Goal: Information Seeking & Learning: Check status

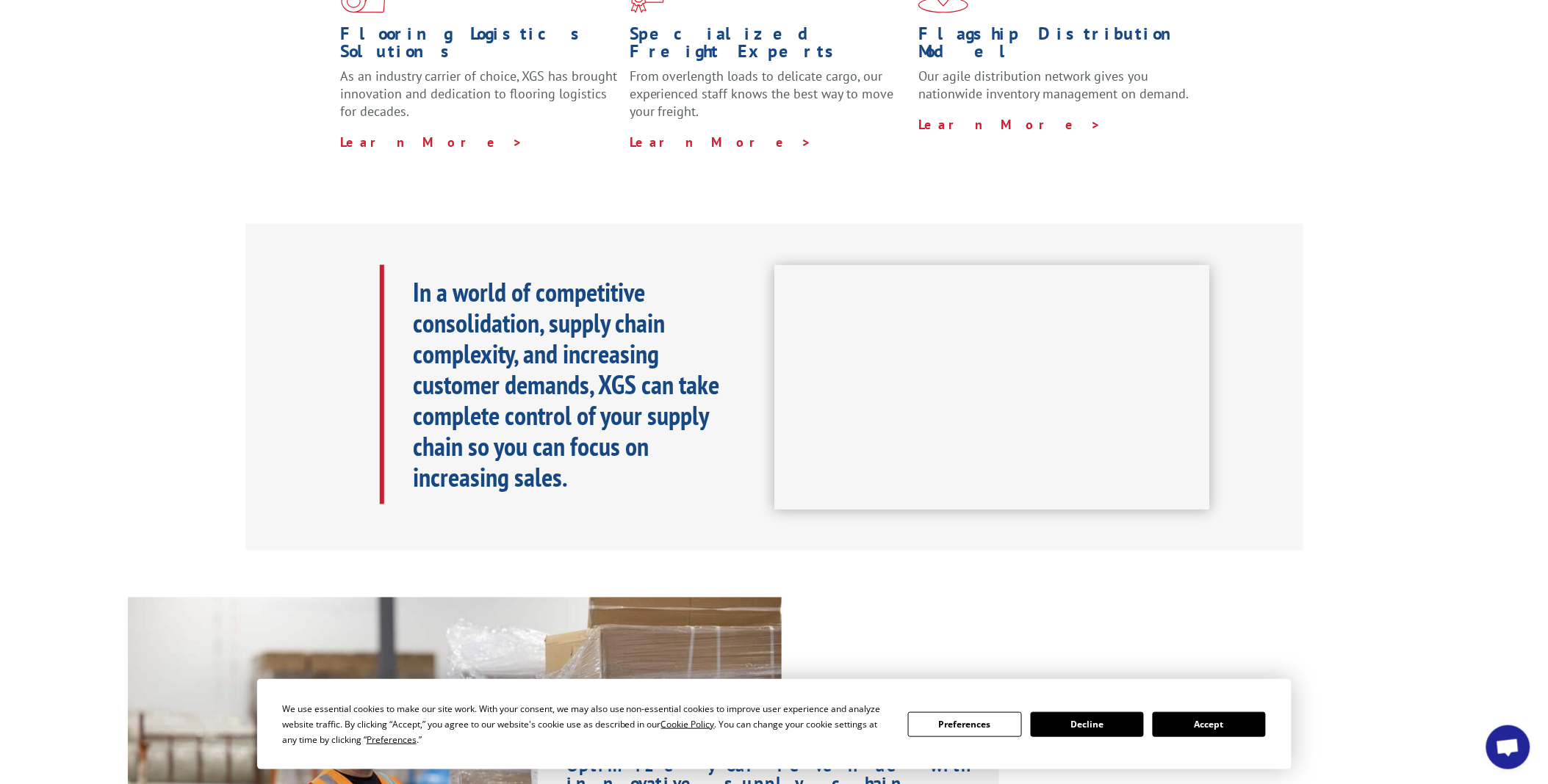
scroll to position [551, 0]
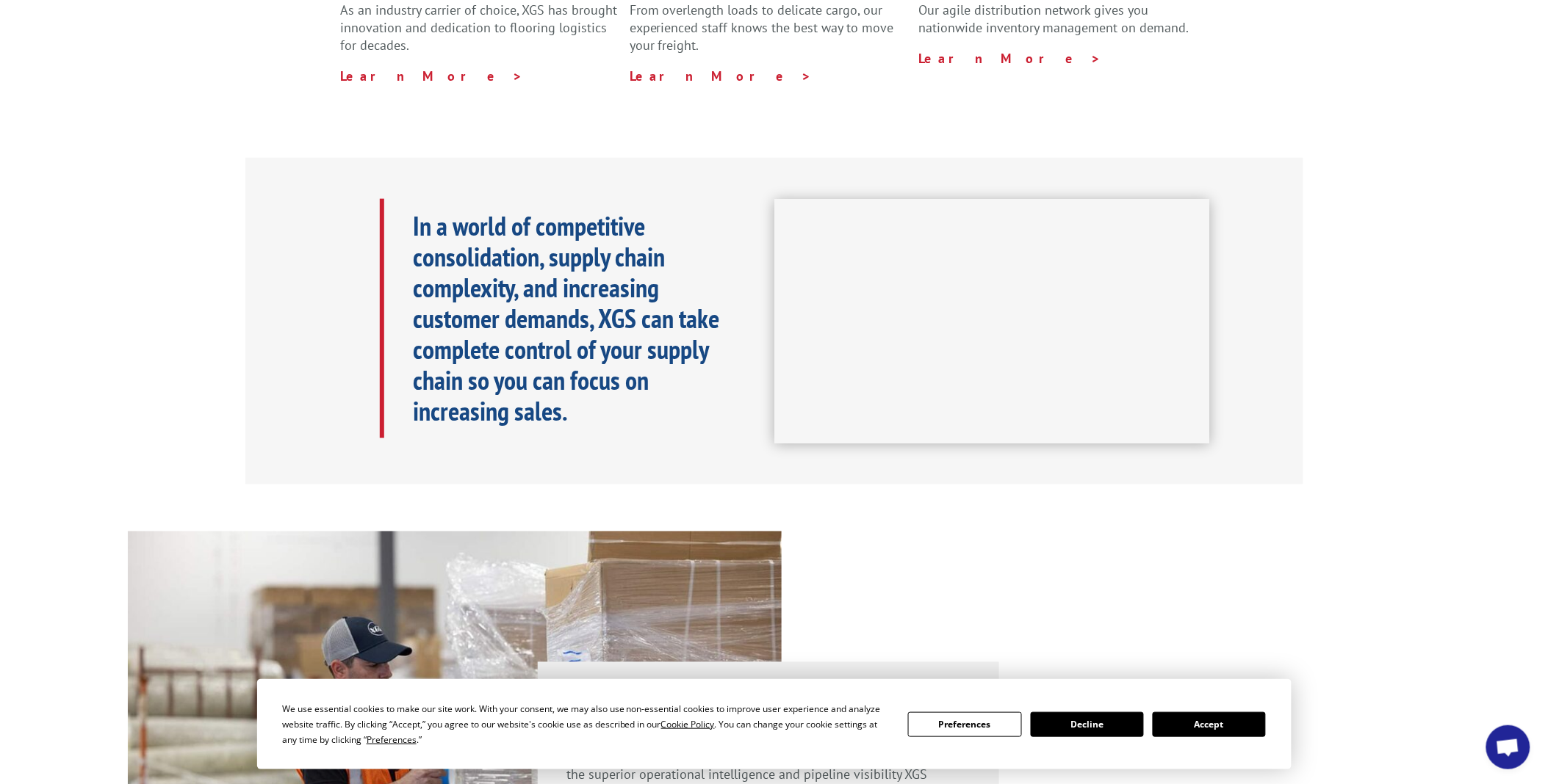
click at [1180, 725] on button "Accept" at bounding box center [1209, 724] width 113 height 25
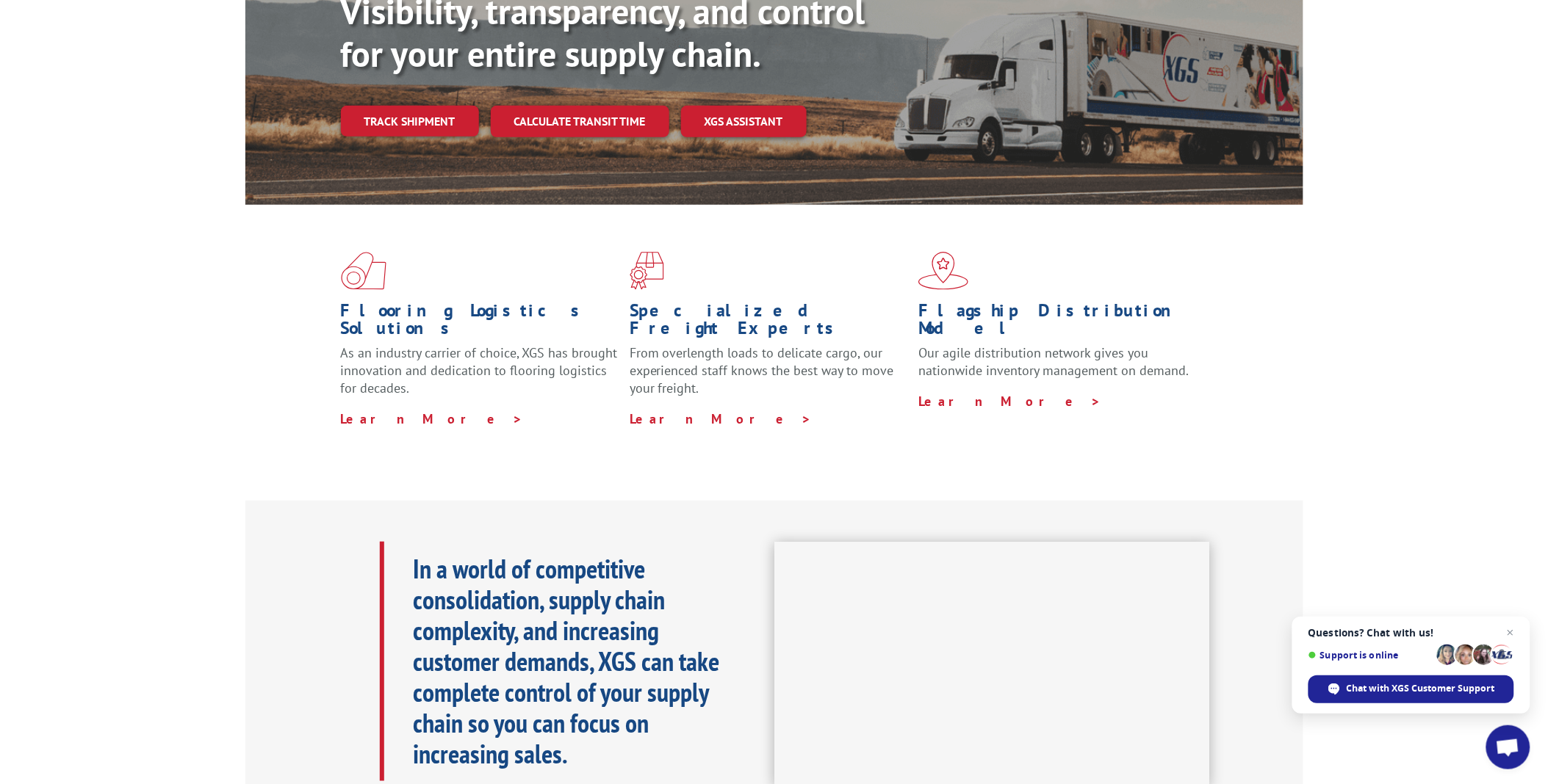
scroll to position [0, 0]
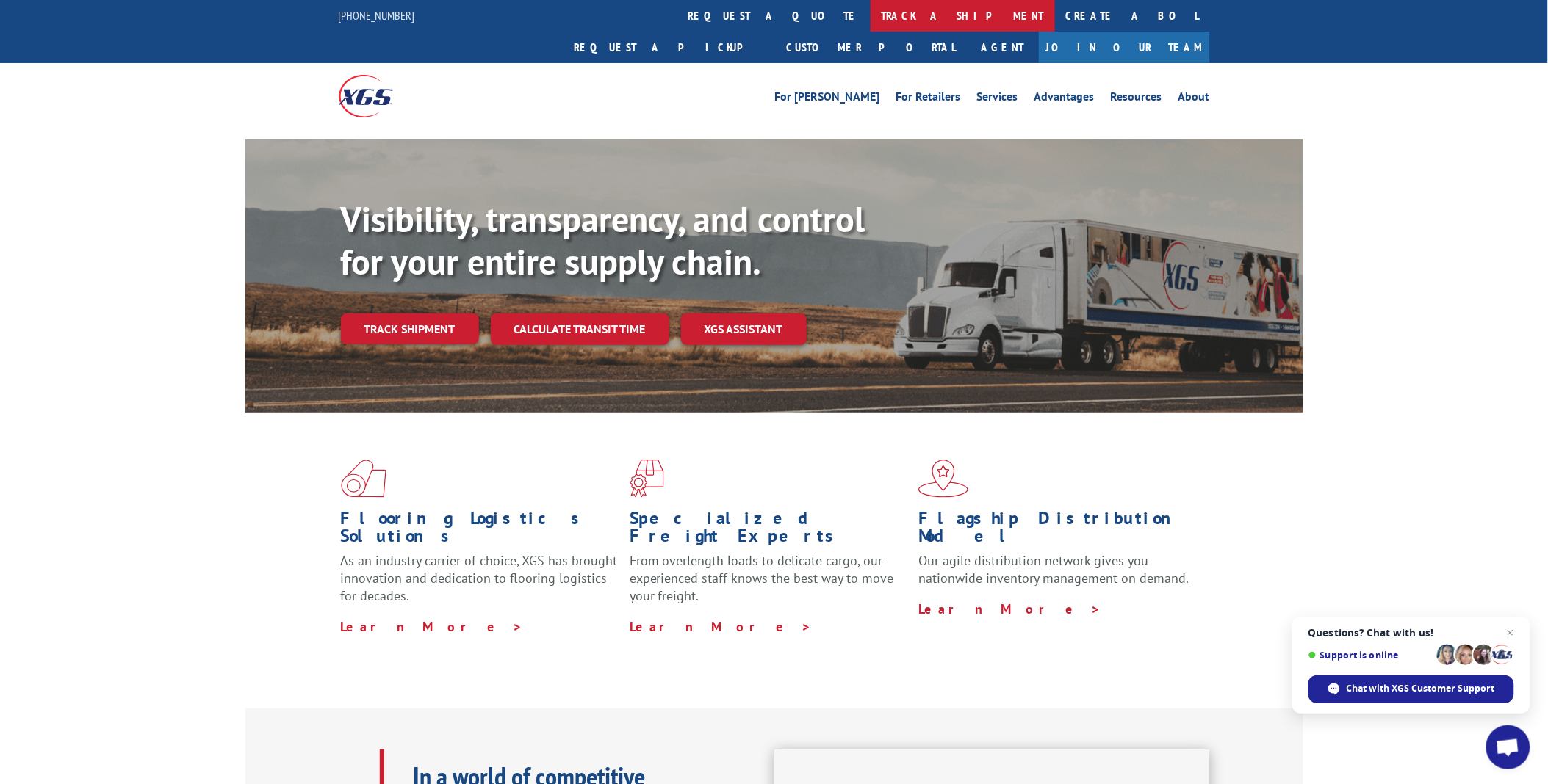
click at [871, 15] on link "track a shipment" at bounding box center [963, 15] width 185 height 32
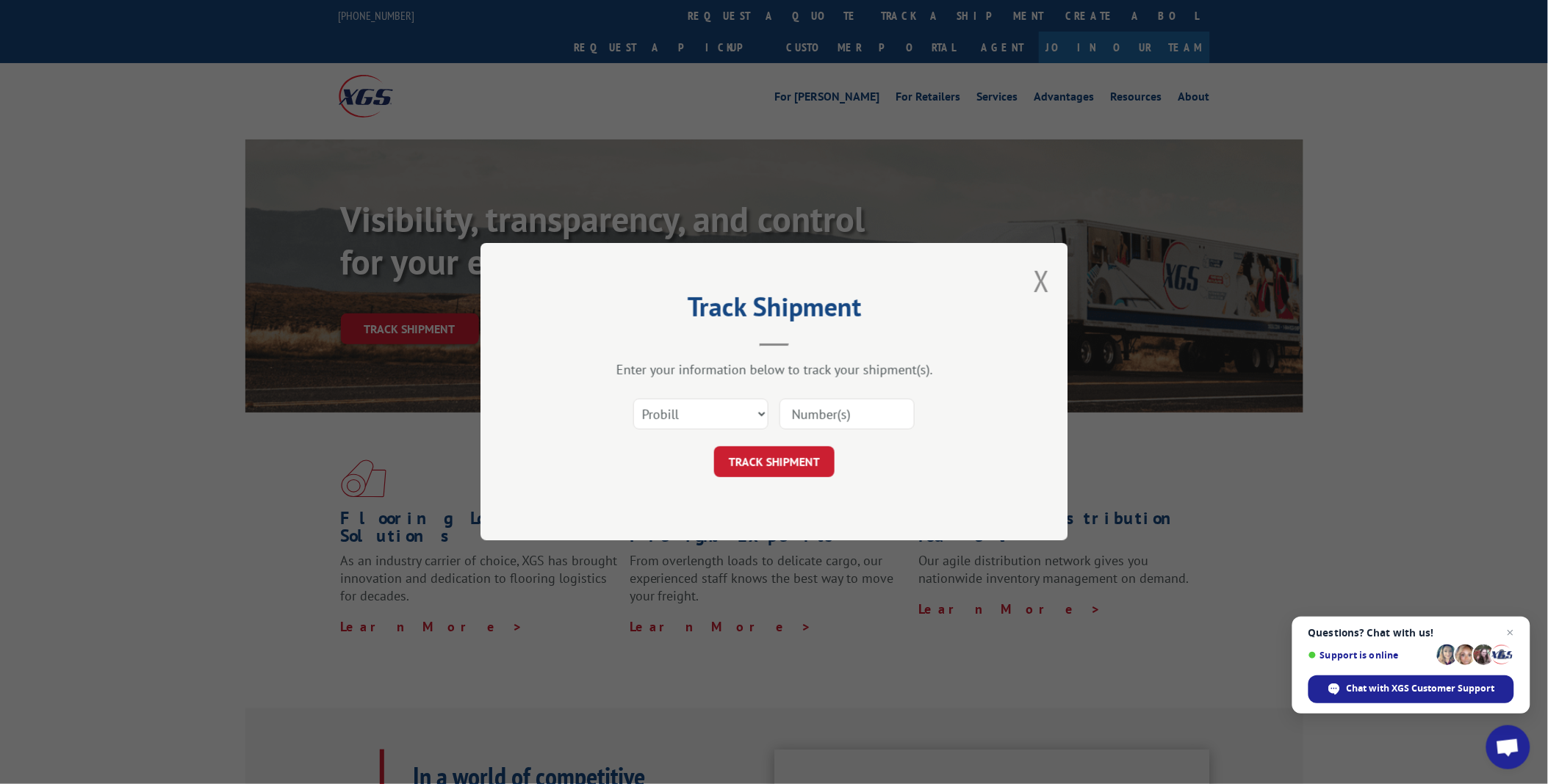
click at [832, 411] on input at bounding box center [847, 415] width 135 height 31
type input "2562084"
click at [803, 471] on button "TRACK SHIPMENT" at bounding box center [774, 463] width 121 height 31
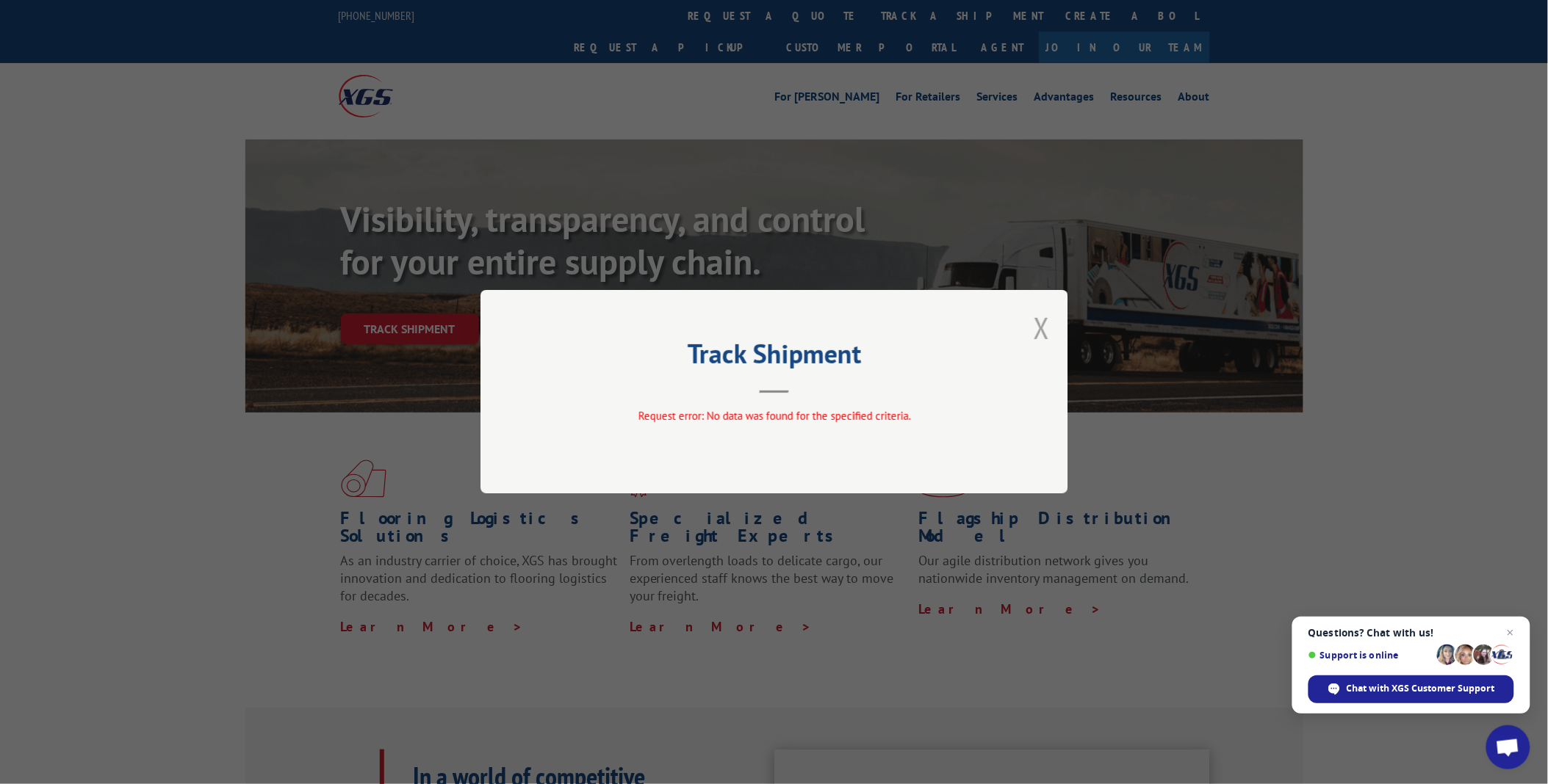
click at [1044, 327] on button "Close modal" at bounding box center [1042, 328] width 16 height 39
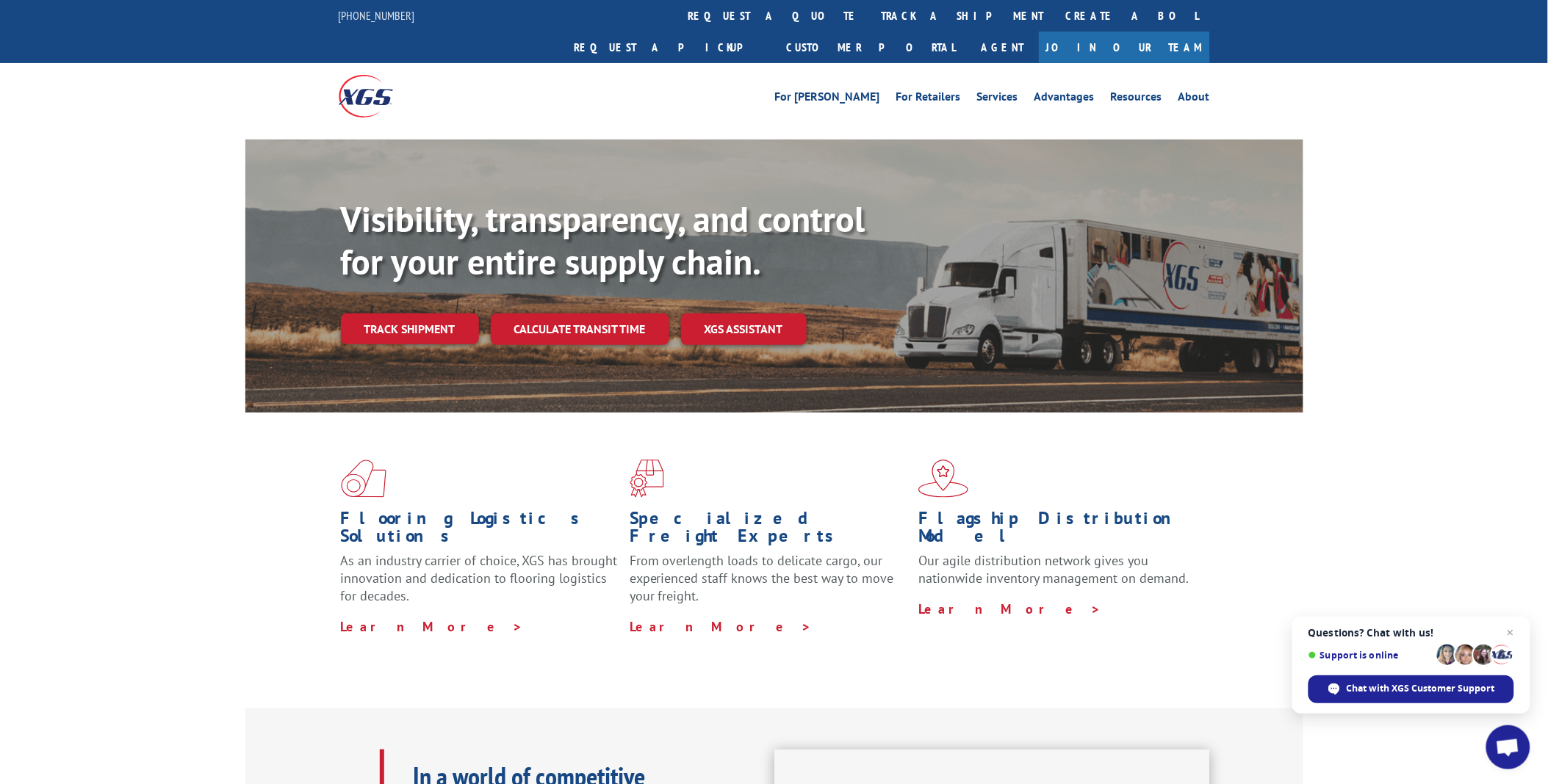
drag, startPoint x: 738, startPoint y: 16, endPoint x: 737, endPoint y: 26, distance: 10.0
click at [871, 16] on link "track a shipment" at bounding box center [963, 15] width 185 height 32
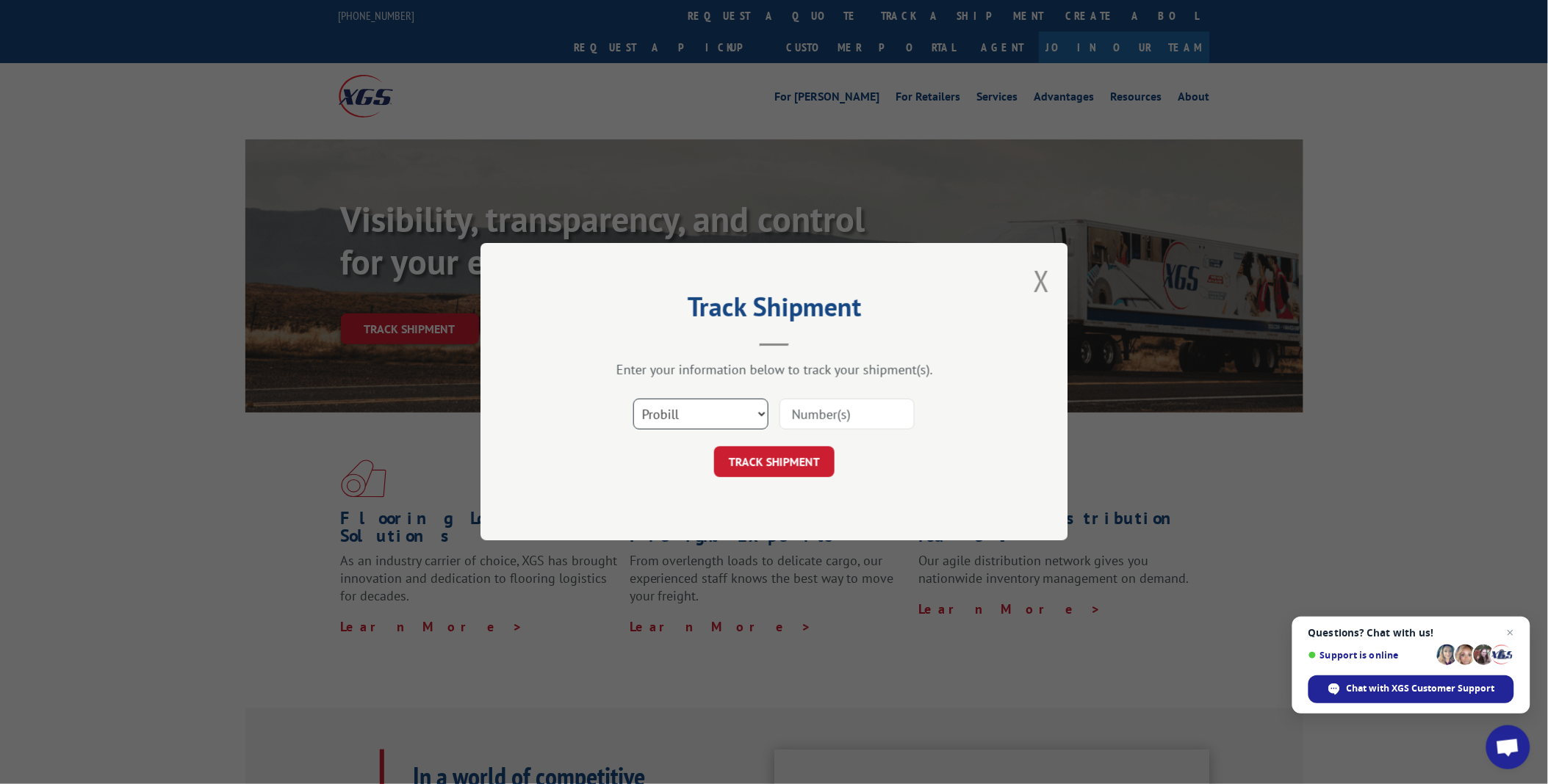
click at [759, 413] on select "Select category... Probill BOL PO" at bounding box center [700, 415] width 135 height 31
select select "bol"
click at [633, 399] on select "Select category... Probill BOL PO" at bounding box center [700, 415] width 135 height 31
drag, startPoint x: 838, startPoint y: 421, endPoint x: 846, endPoint y: 420, distance: 8.1
click at [838, 421] on input at bounding box center [847, 415] width 135 height 31
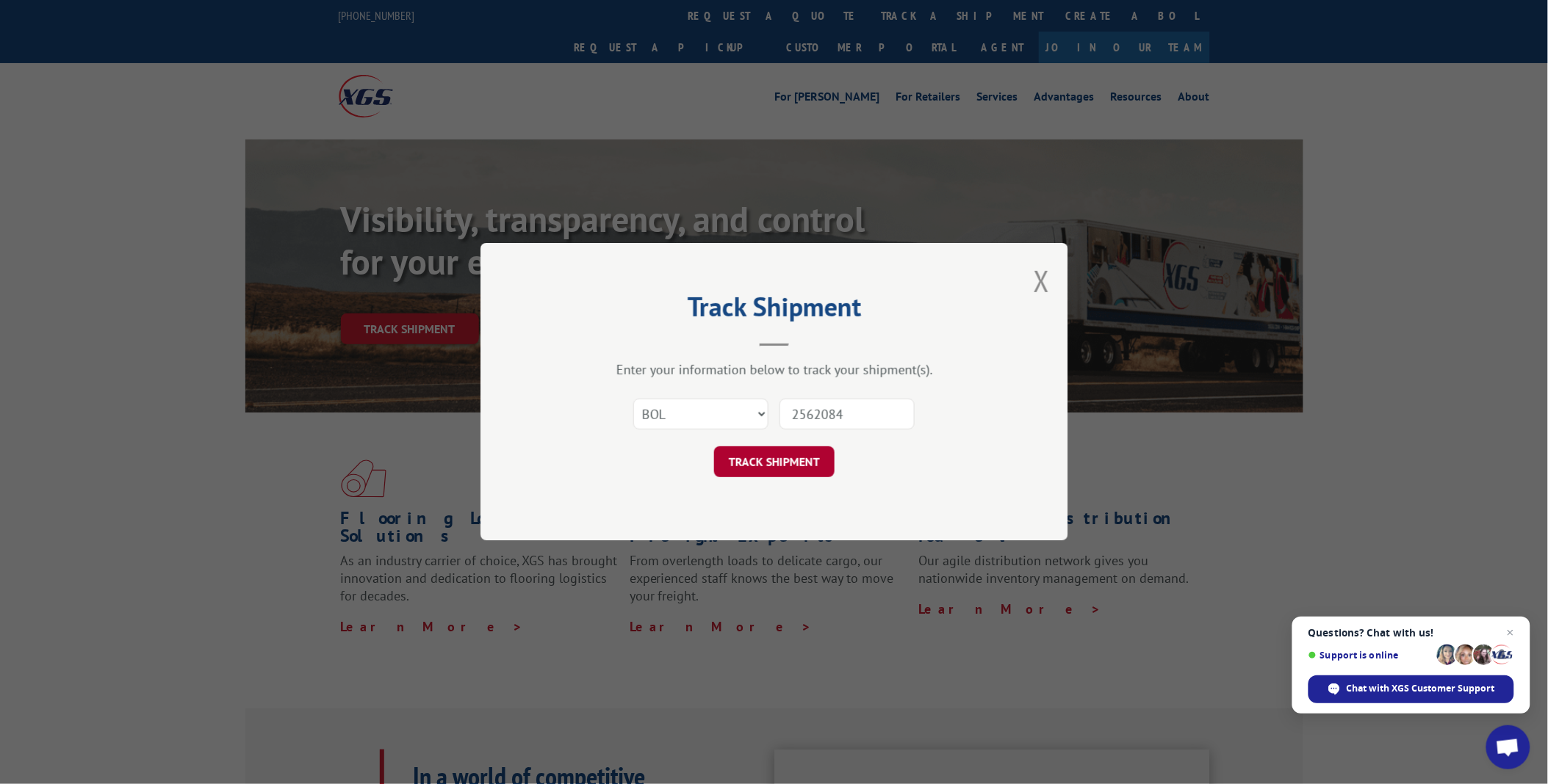
type input "2562084"
click at [792, 467] on button "TRACK SHIPMENT" at bounding box center [774, 463] width 121 height 31
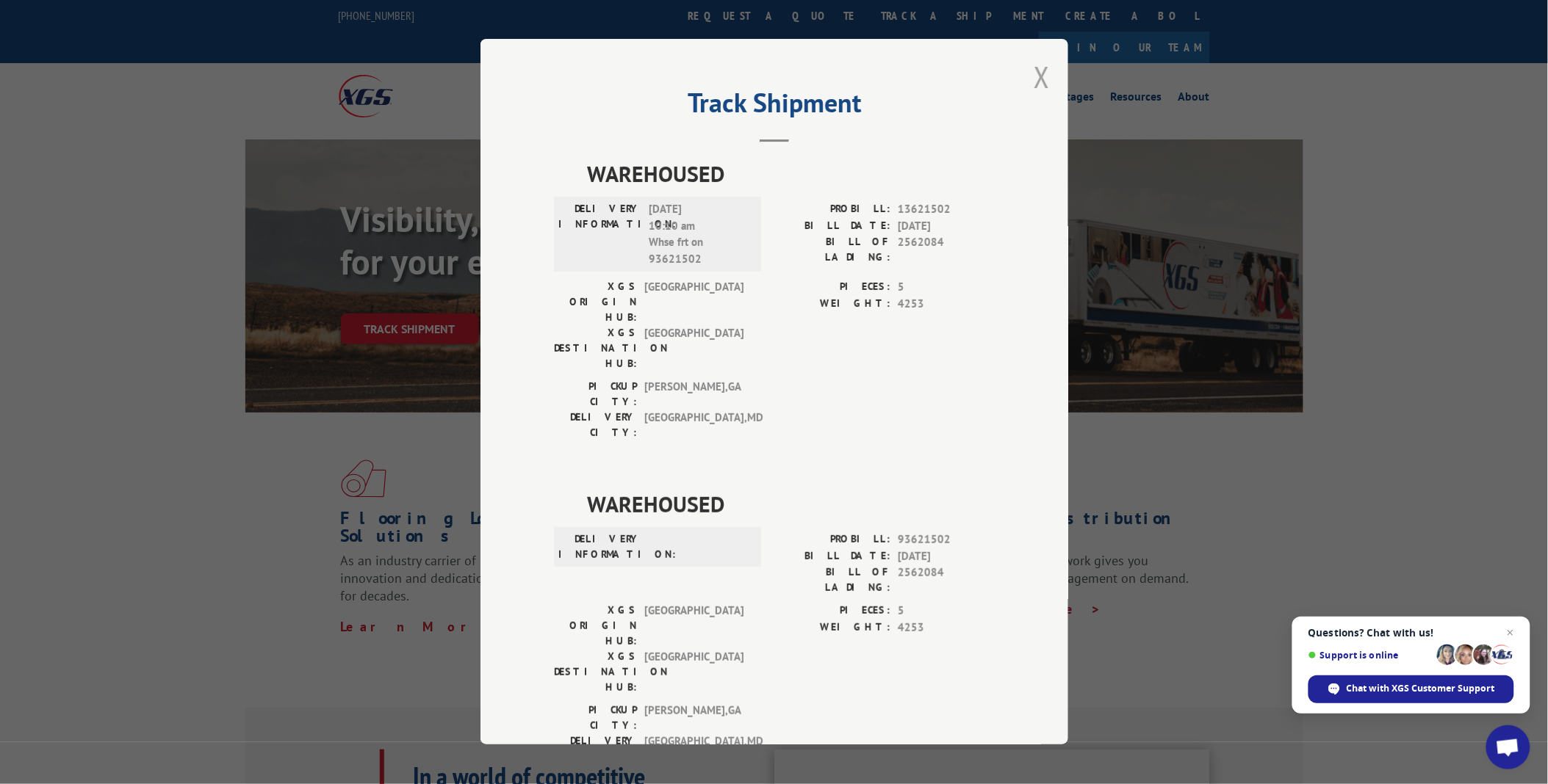
click at [1037, 70] on button "Close modal" at bounding box center [1042, 77] width 16 height 39
